Goal: Information Seeking & Learning: Learn about a topic

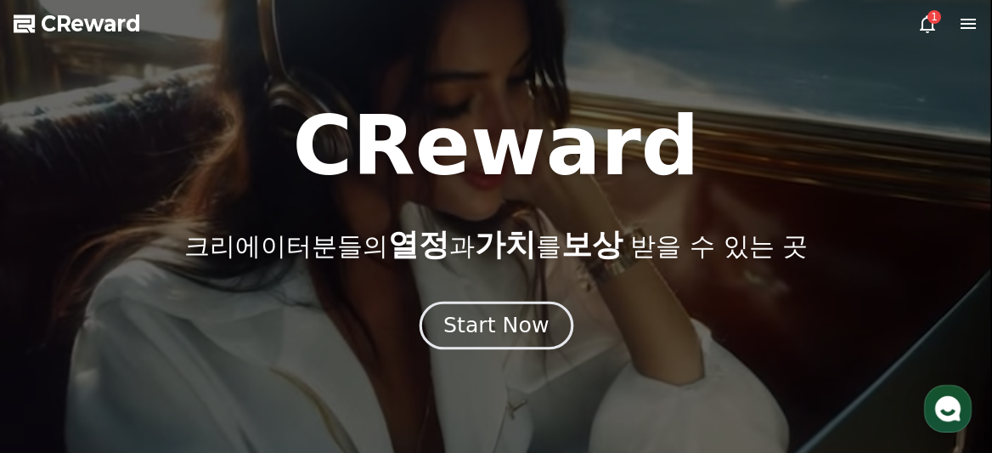
click at [482, 322] on div "Start Now" at bounding box center [495, 325] width 105 height 29
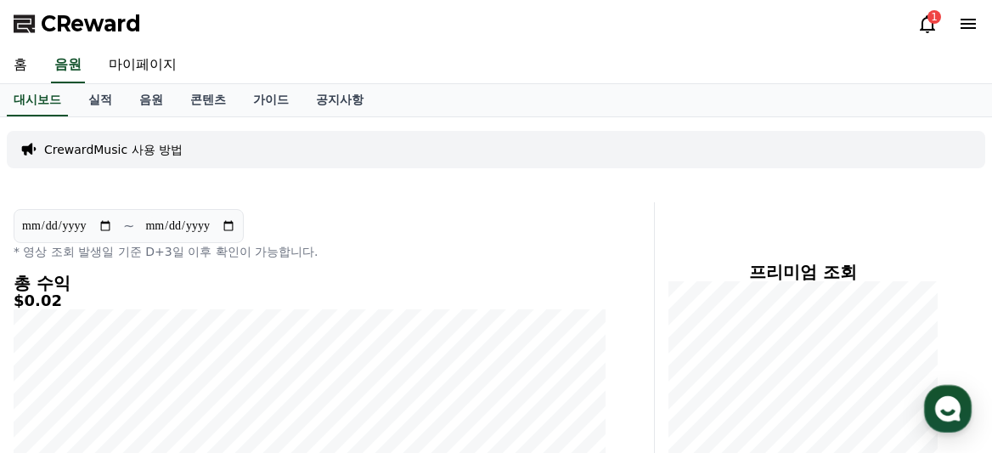
click at [926, 23] on icon at bounding box center [927, 24] width 20 height 20
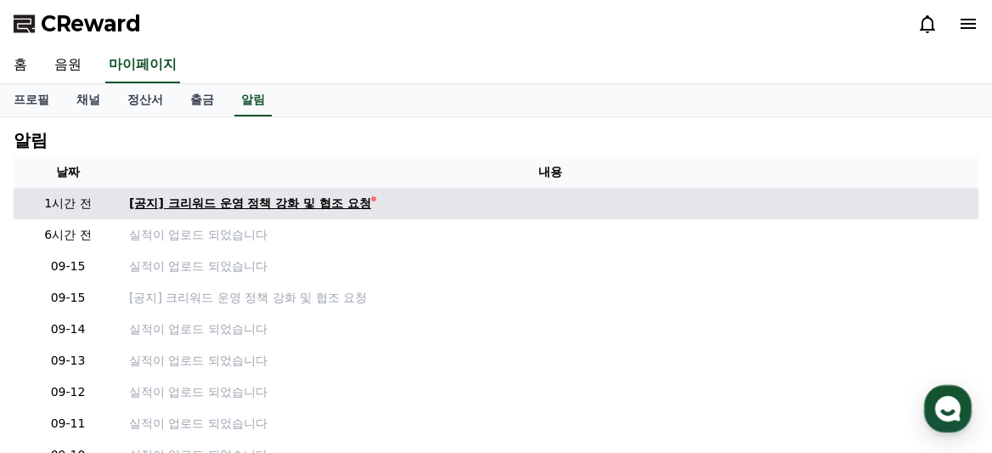
click at [291, 201] on div "[공지] 크리워드 운영 정책 강화 및 협조 요청" at bounding box center [250, 204] width 242 height 18
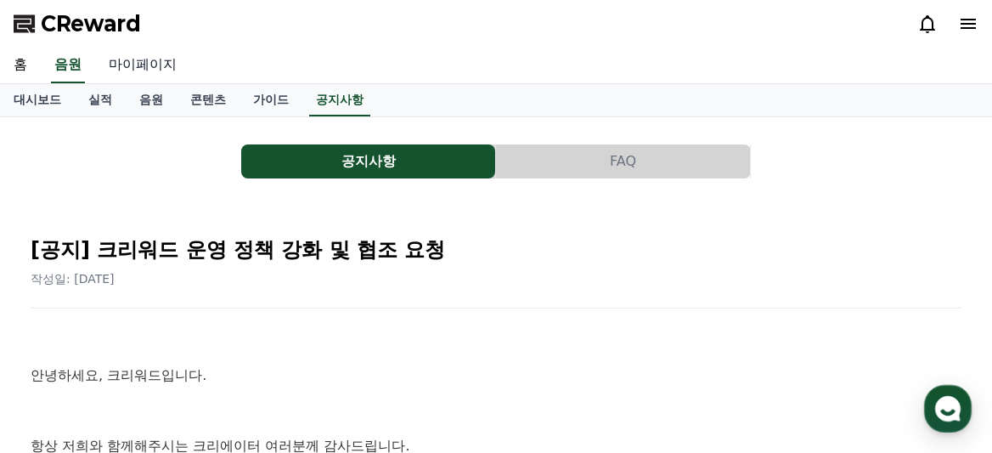
click at [131, 59] on link "마이페이지" at bounding box center [142, 66] width 95 height 36
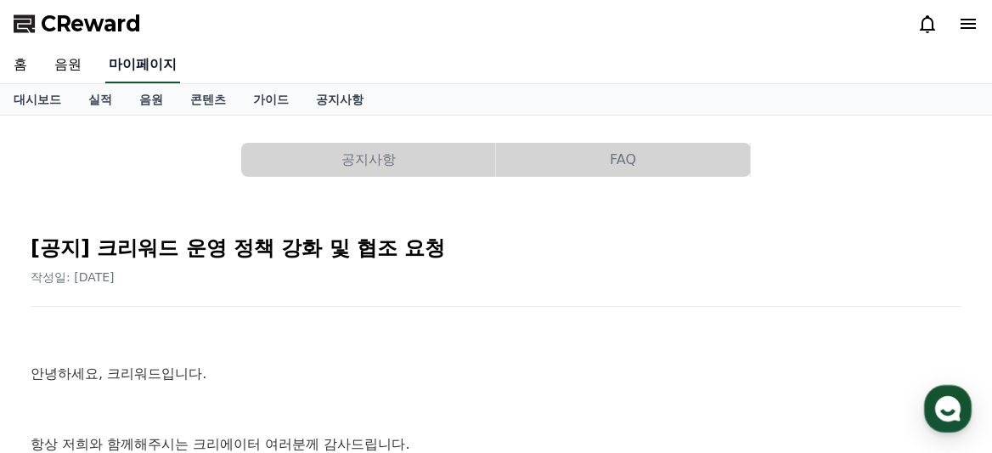
select select "**********"
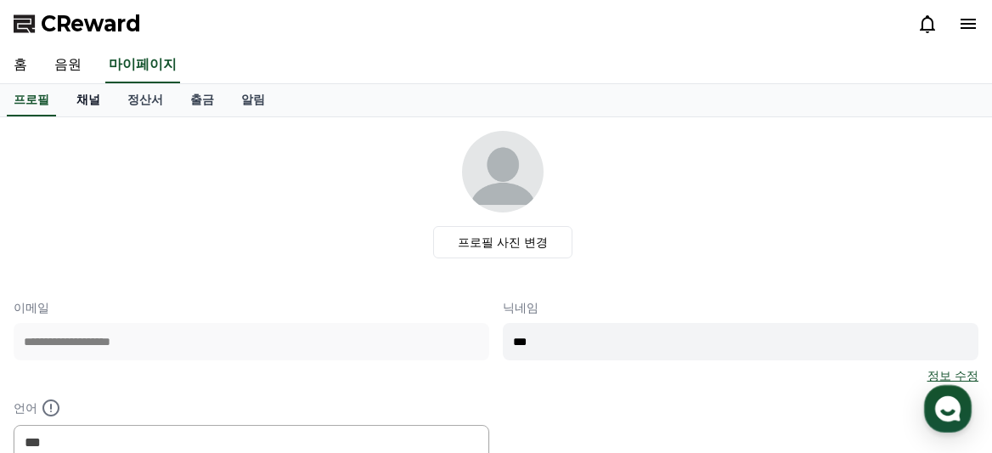
click at [85, 101] on link "채널" at bounding box center [88, 100] width 51 height 32
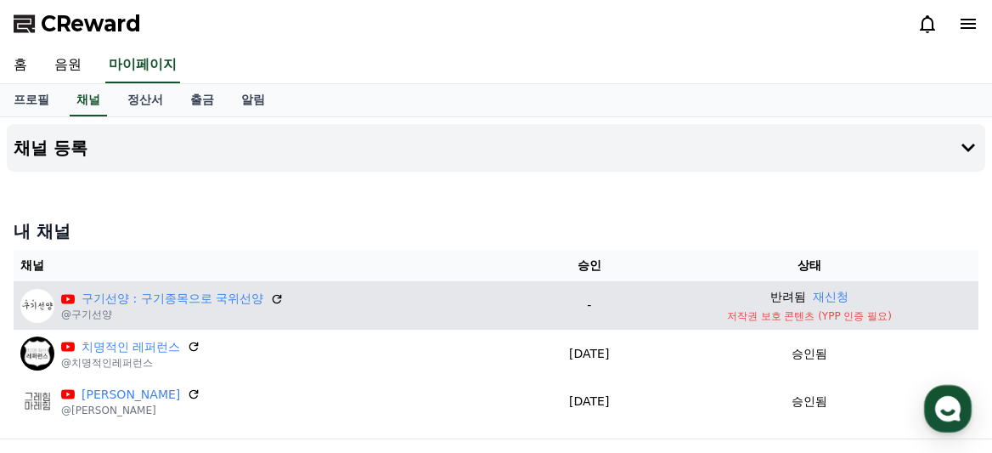
click at [770, 317] on p "저작권 보호 콘텐츠 (YPP 인증 필요)" at bounding box center [809, 316] width 324 height 14
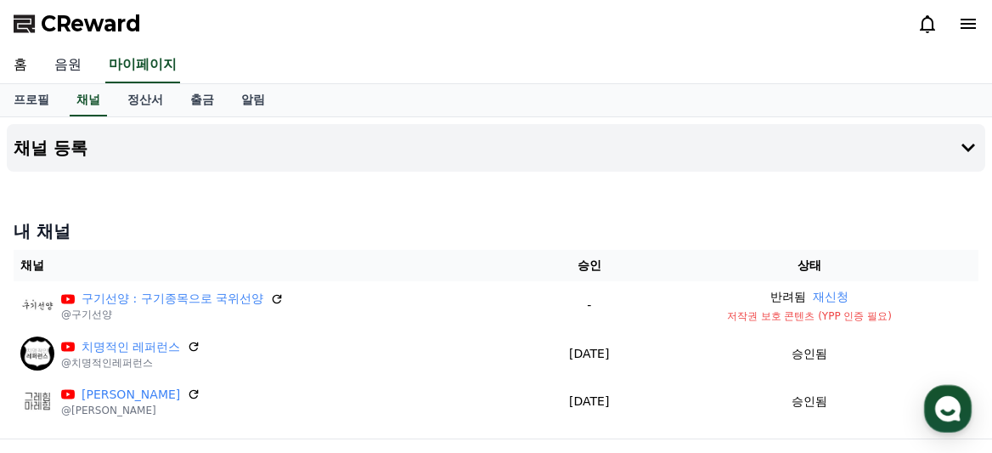
click at [64, 65] on link "음원" at bounding box center [68, 66] width 54 height 36
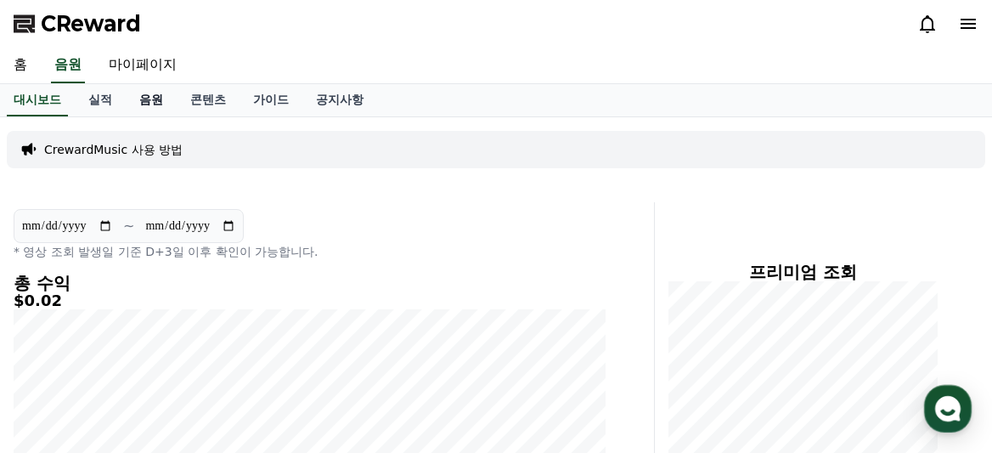
click at [149, 97] on link "음원" at bounding box center [151, 100] width 51 height 32
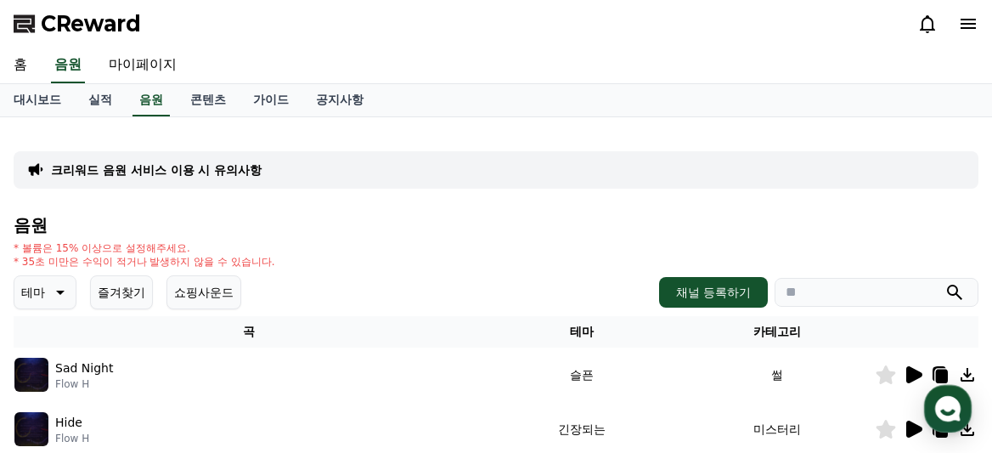
click at [48, 293] on icon at bounding box center [58, 292] width 20 height 20
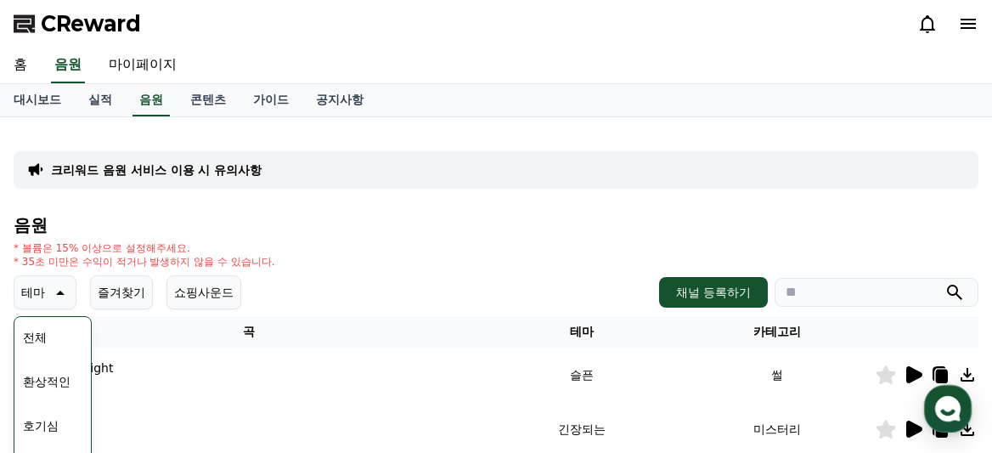
click at [127, 293] on button "즐겨찾기" at bounding box center [121, 292] width 63 height 34
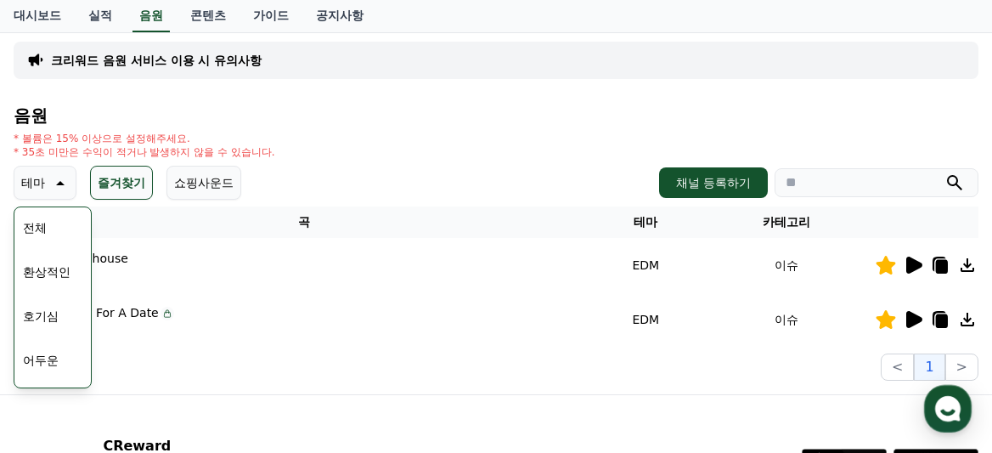
click at [30, 228] on button "전체" at bounding box center [34, 227] width 37 height 37
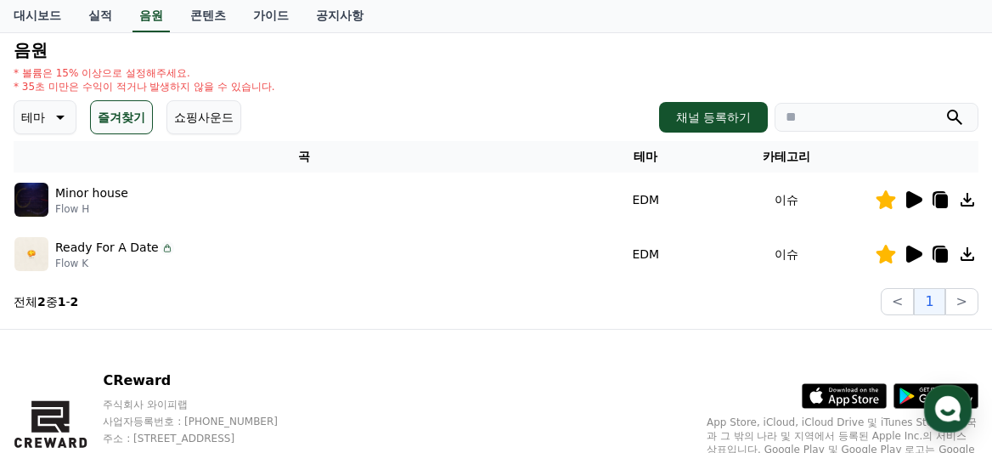
scroll to position [161, 0]
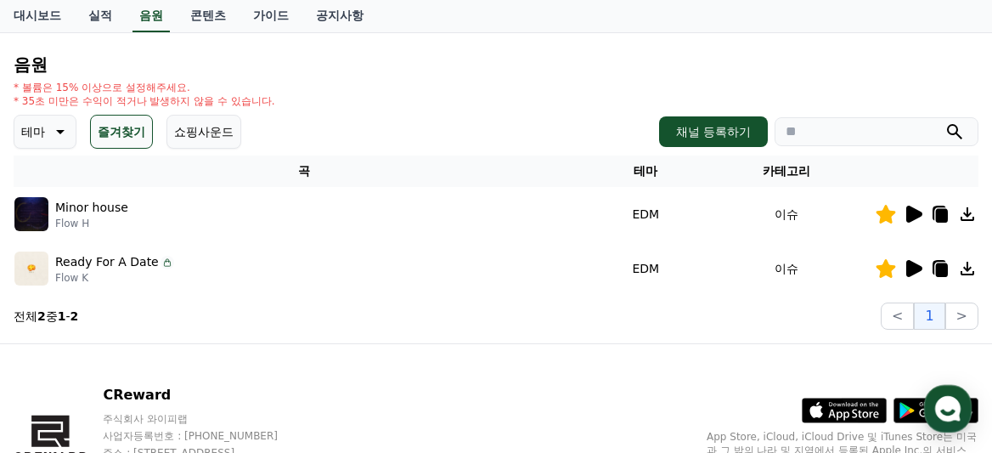
click at [56, 133] on icon at bounding box center [58, 131] width 20 height 20
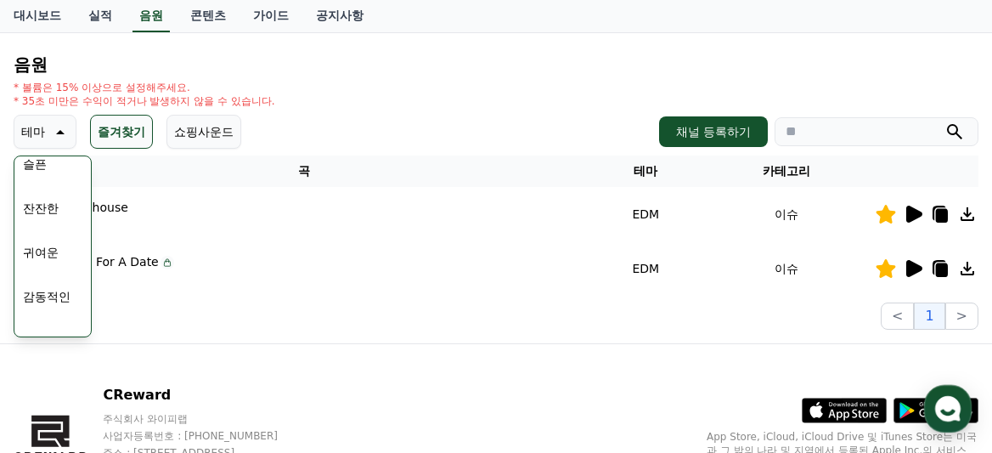
scroll to position [635, 0]
click at [48, 204] on button "잔잔한" at bounding box center [40, 203] width 49 height 37
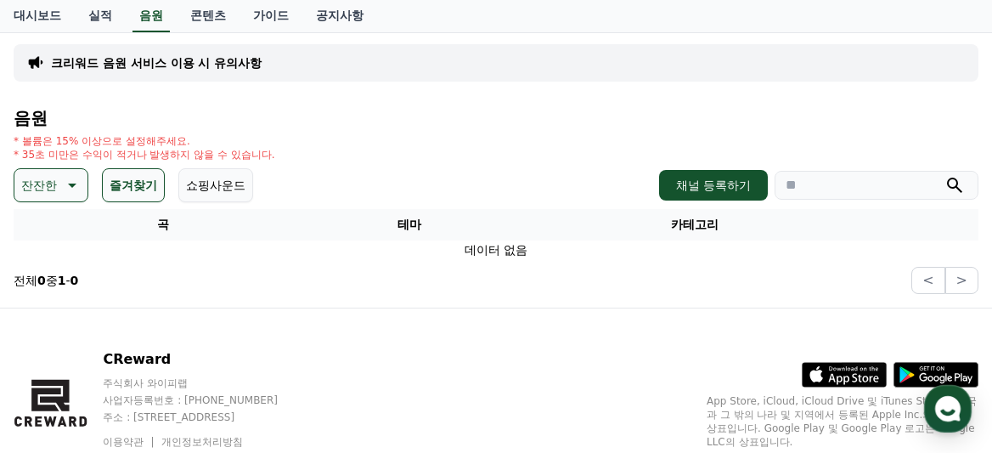
scroll to position [115, 0]
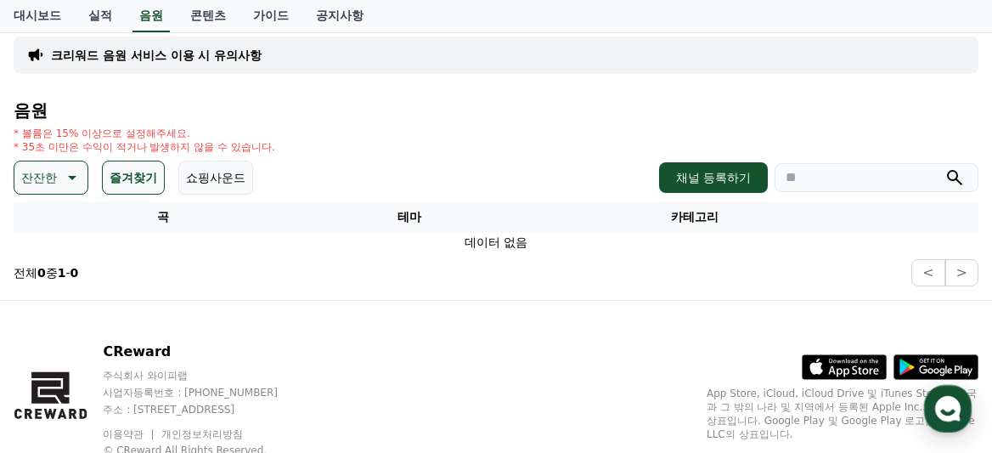
click at [54, 179] on button "잔잔한" at bounding box center [51, 178] width 75 height 34
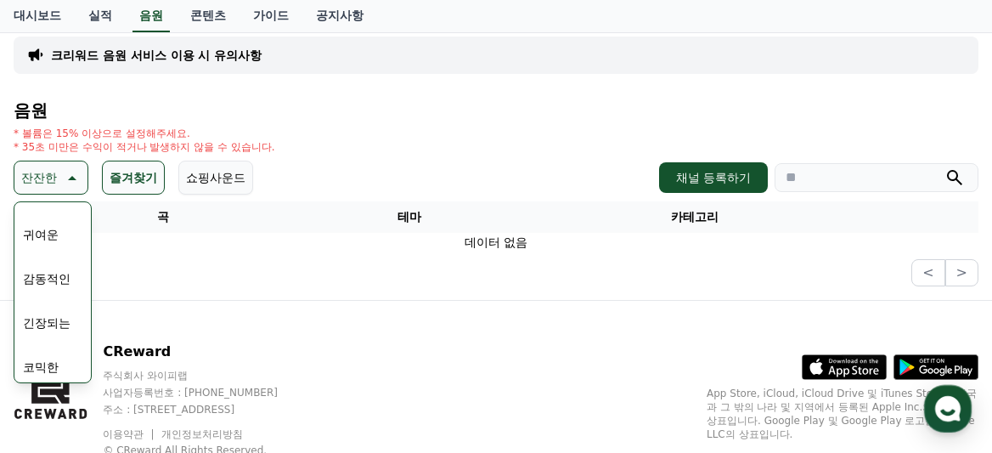
scroll to position [696, 0]
click at [52, 287] on button "감동적인" at bounding box center [46, 276] width 61 height 37
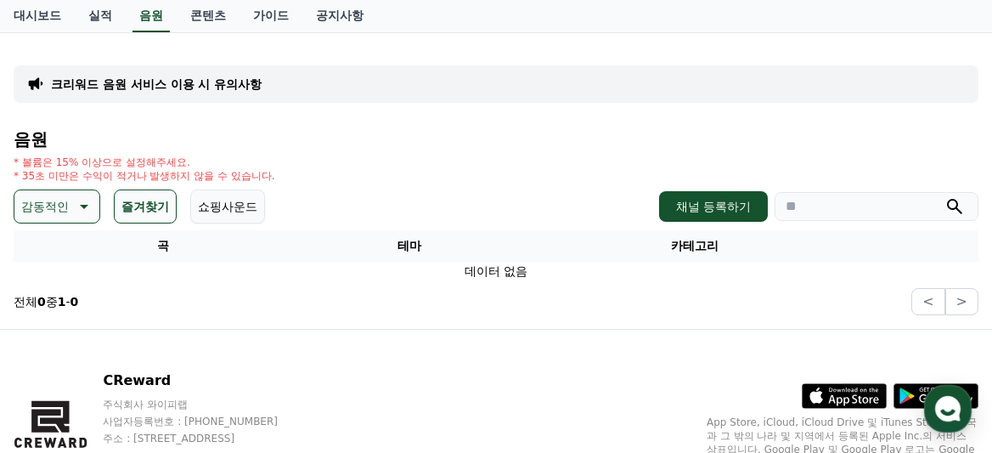
scroll to position [79, 0]
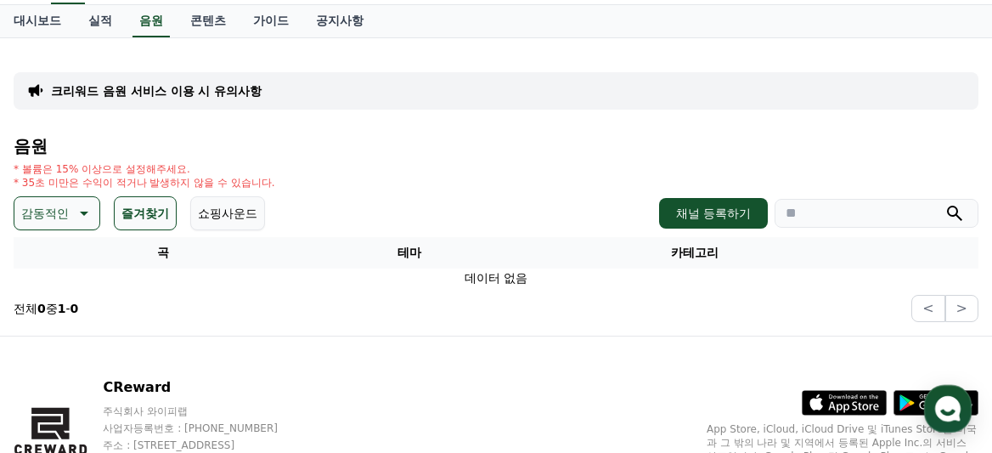
click at [75, 209] on icon at bounding box center [82, 213] width 20 height 20
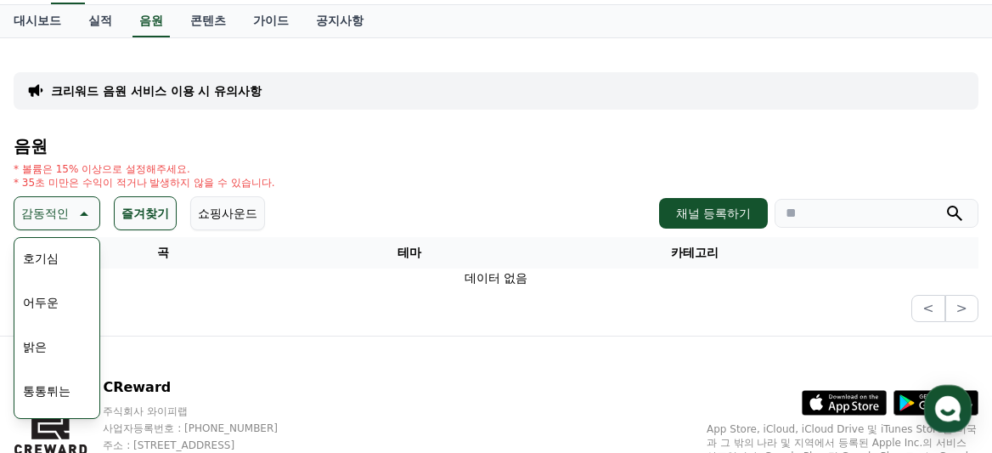
scroll to position [0, 0]
click at [40, 256] on button "전체" at bounding box center [34, 258] width 37 height 37
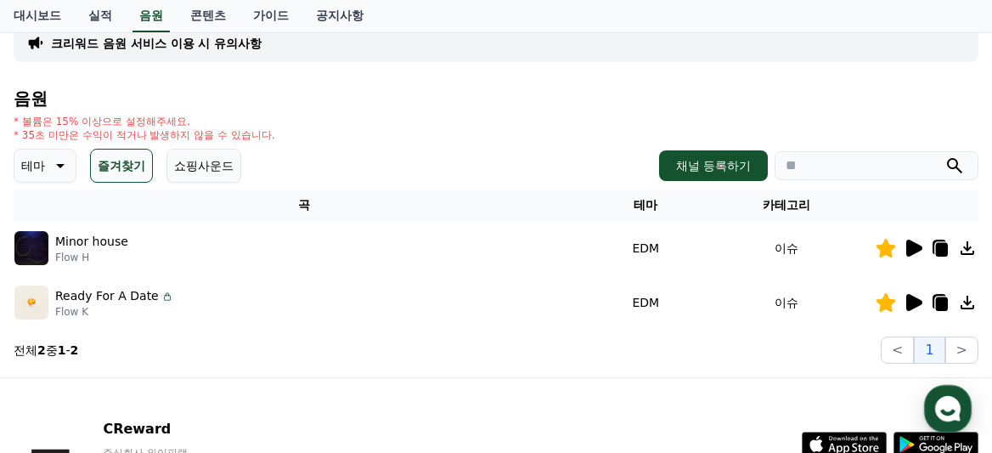
scroll to position [128, 0]
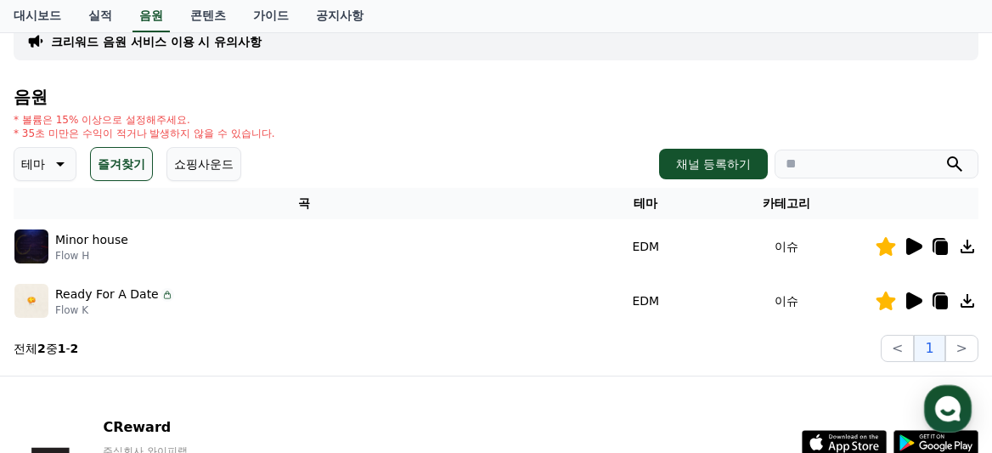
click at [791, 202] on th "카테고리" at bounding box center [786, 203] width 178 height 31
click at [41, 166] on p "테마" at bounding box center [33, 164] width 24 height 24
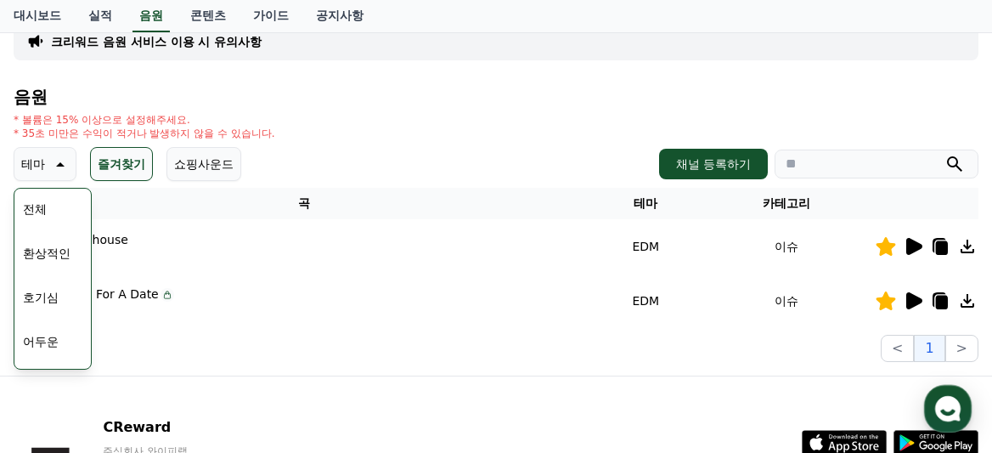
click at [36, 166] on p "테마" at bounding box center [33, 164] width 24 height 24
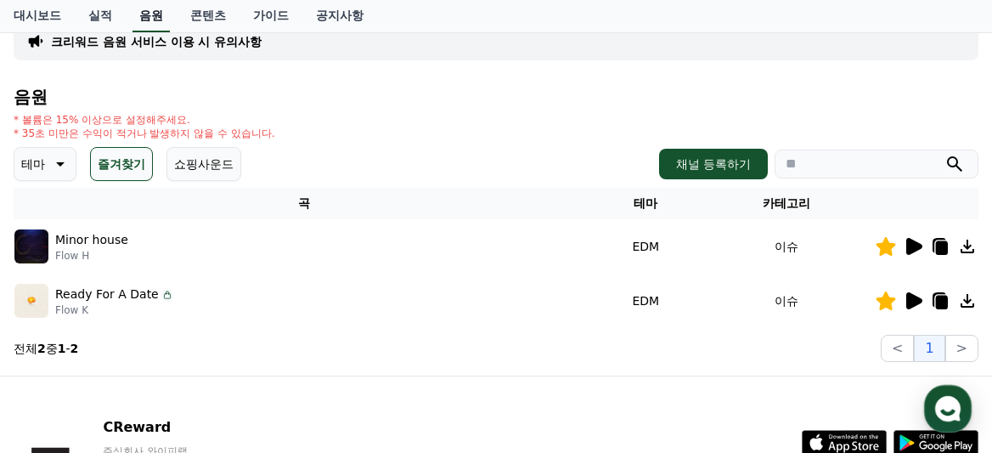
click at [133, 14] on link "음원" at bounding box center [151, 16] width 37 height 32
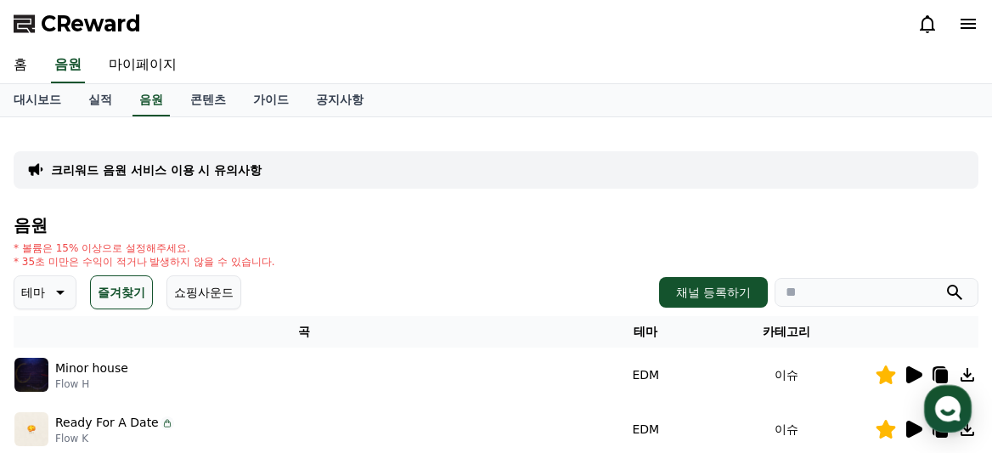
click at [191, 288] on button "쇼핑사운드" at bounding box center [203, 292] width 75 height 34
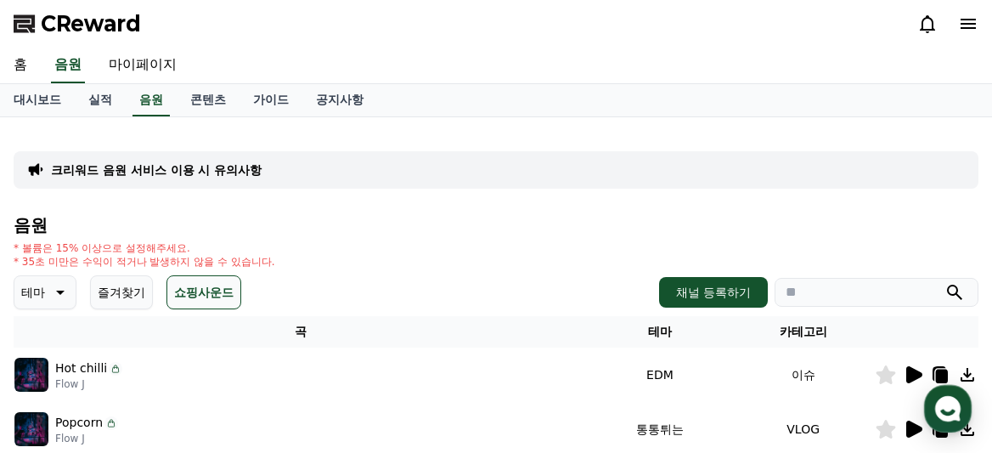
click at [26, 296] on p "테마" at bounding box center [33, 292] width 24 height 24
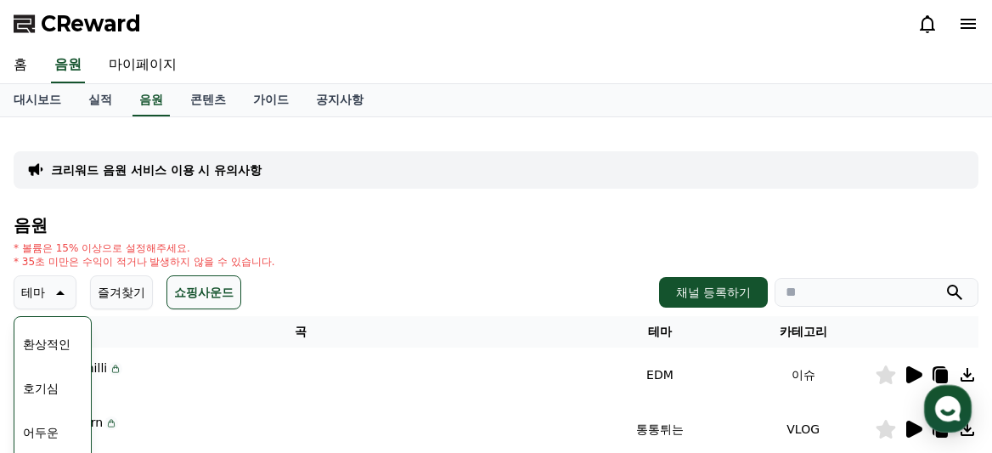
scroll to position [28, 0]
click at [56, 356] on button "환상적인" at bounding box center [46, 353] width 61 height 37
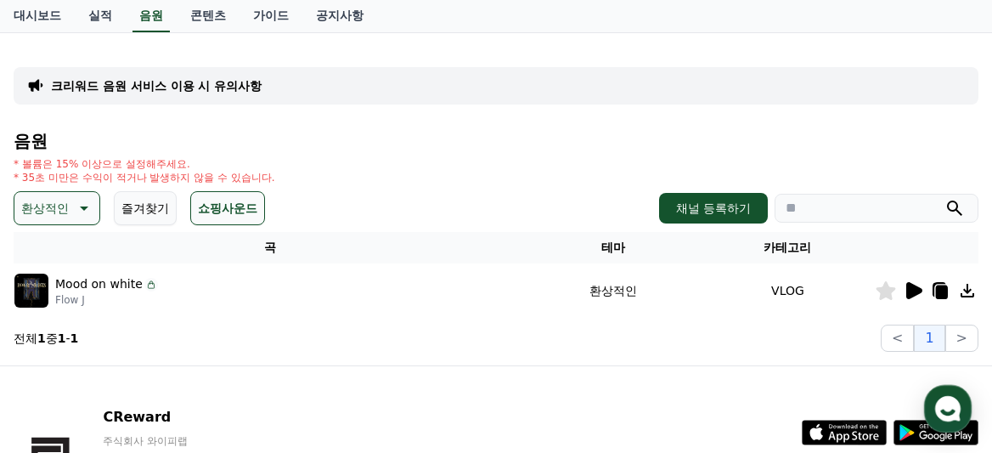
scroll to position [107, 0]
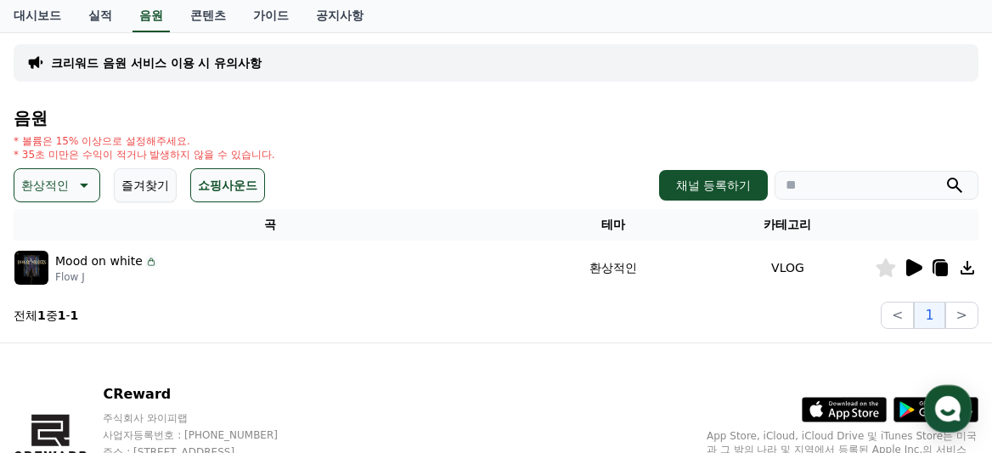
click at [911, 269] on icon at bounding box center [914, 267] width 16 height 17
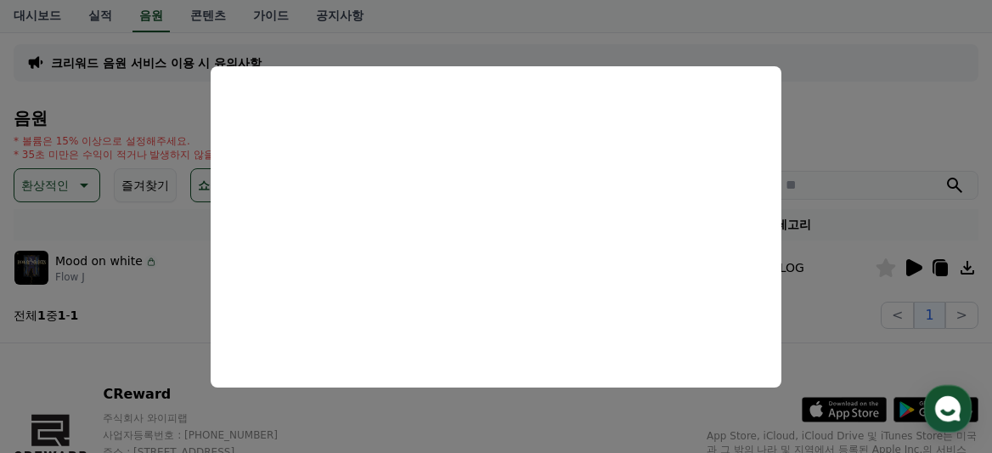
click at [833, 161] on button "close modal" at bounding box center [496, 226] width 992 height 453
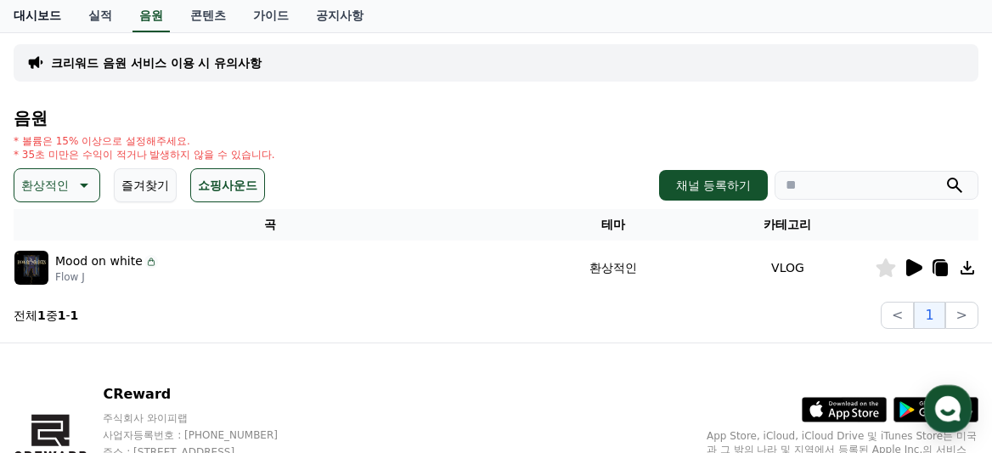
click at [39, 17] on link "대시보드" at bounding box center [37, 16] width 75 height 32
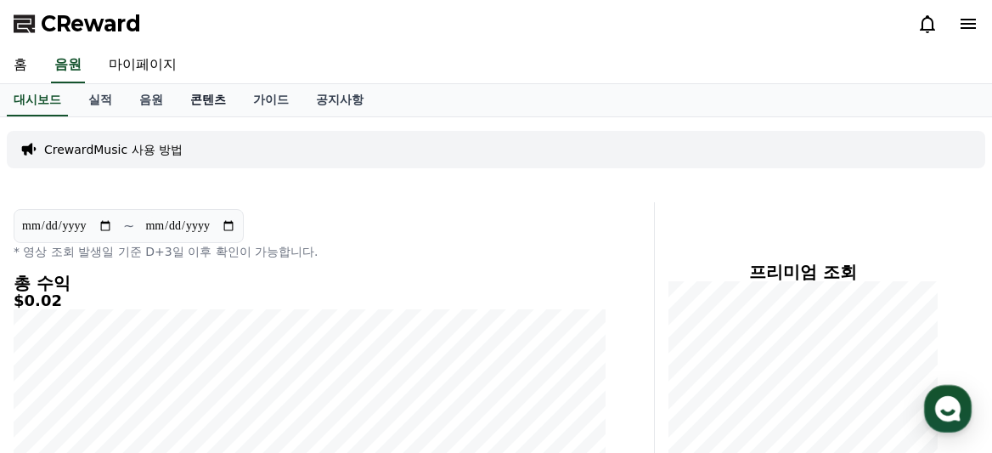
click at [193, 97] on link "콘텐츠" at bounding box center [208, 100] width 63 height 32
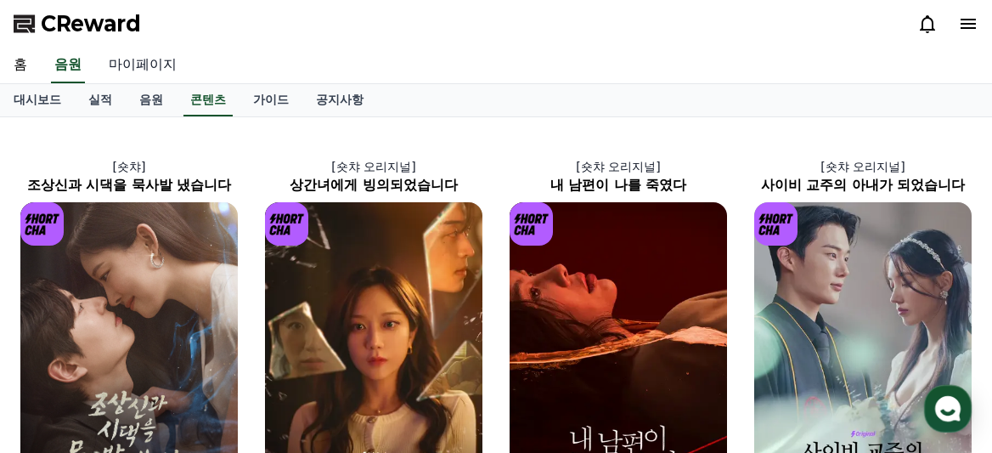
click at [135, 62] on link "마이페이지" at bounding box center [142, 66] width 95 height 36
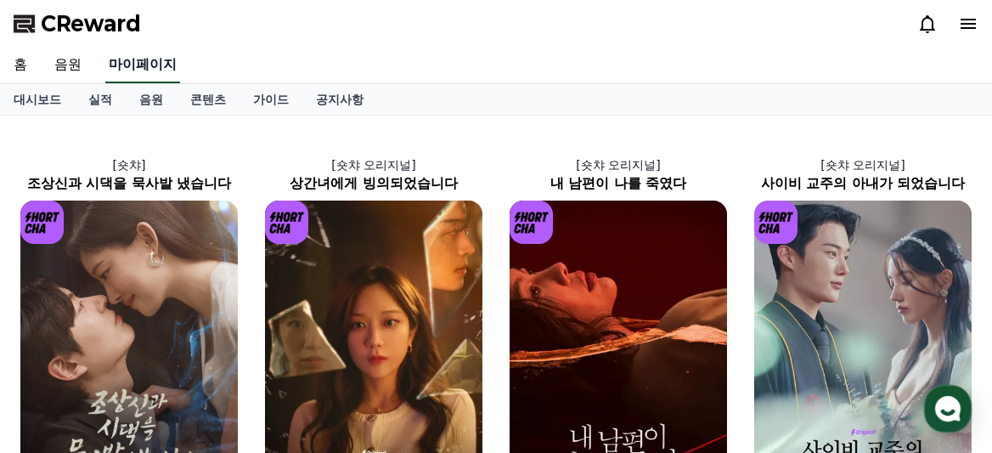
select select "**********"
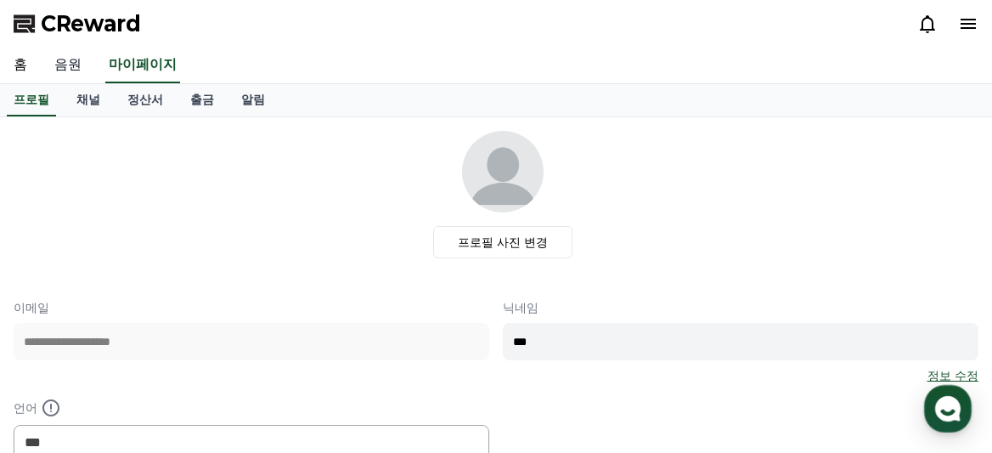
click at [60, 66] on link "음원" at bounding box center [68, 66] width 54 height 36
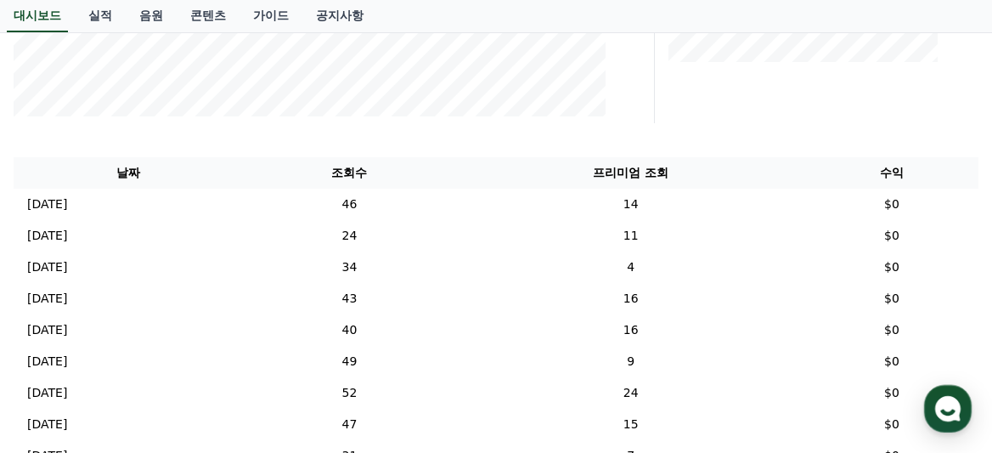
scroll to position [210, 0]
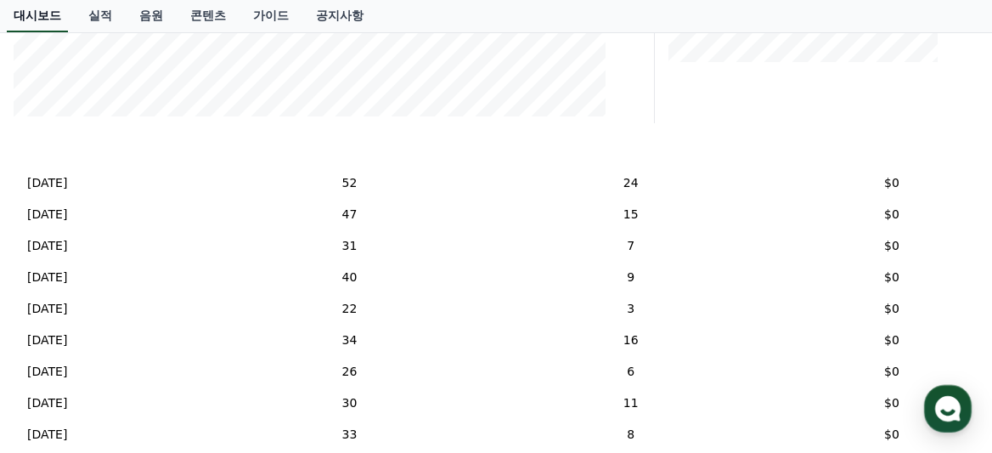
click at [32, 14] on link "대시보드" at bounding box center [37, 16] width 61 height 32
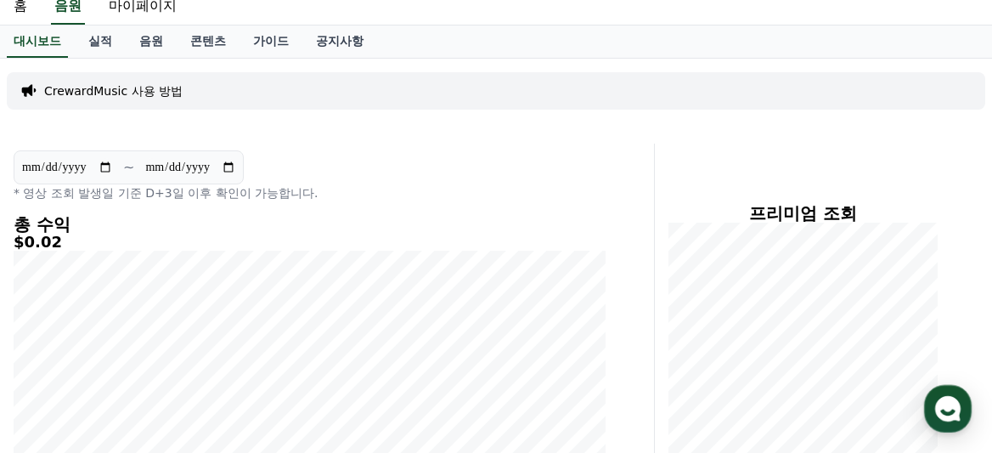
scroll to position [0, 0]
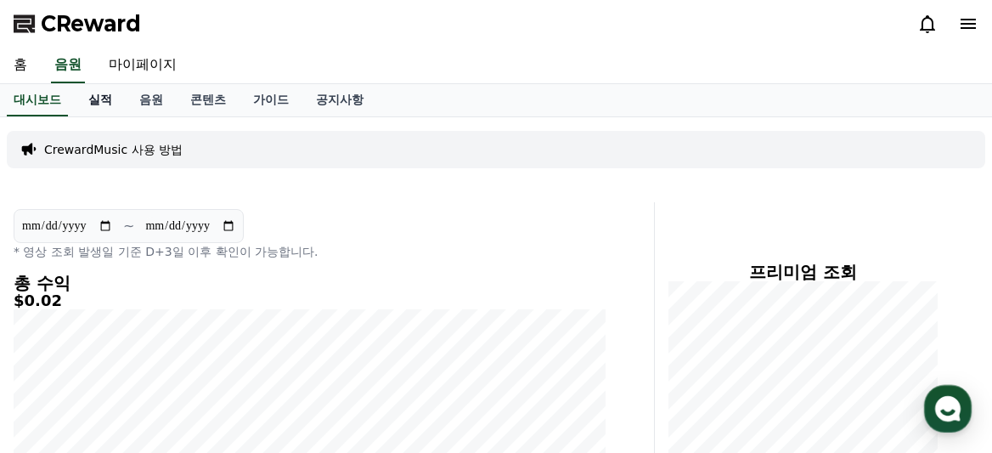
click at [98, 99] on link "실적" at bounding box center [100, 100] width 51 height 32
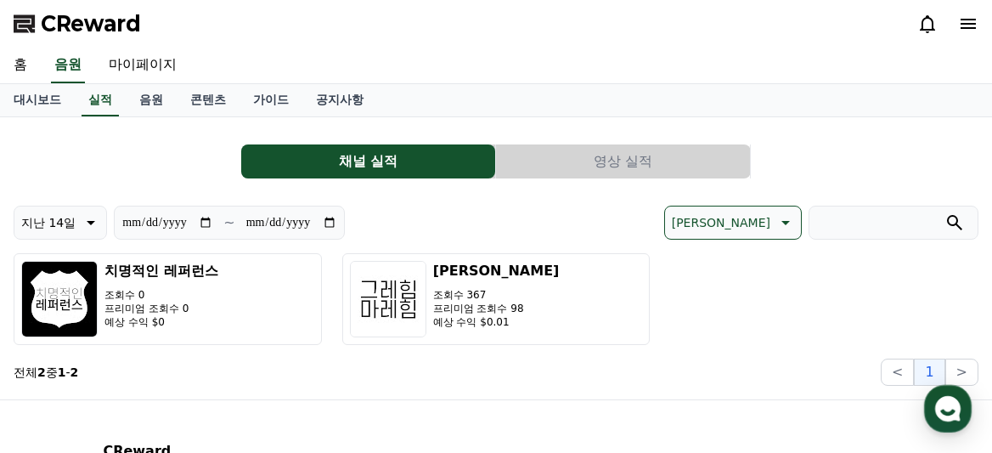
click at [586, 166] on button "영상 실적" at bounding box center [623, 161] width 254 height 34
